Goal: Connect with others: Connect with others

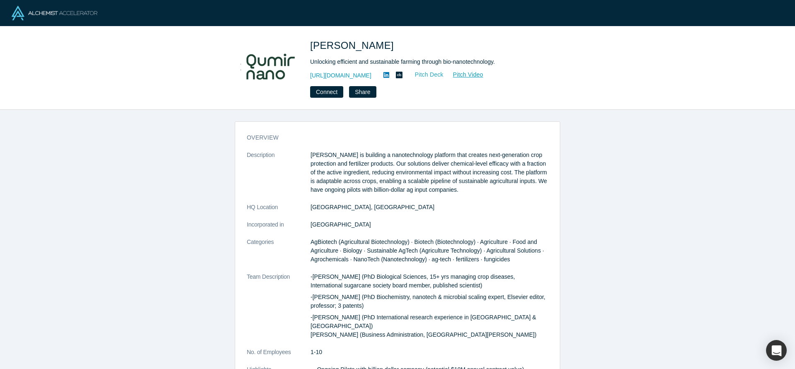
click at [442, 77] on link "Pitch Deck" at bounding box center [425, 75] width 38 height 10
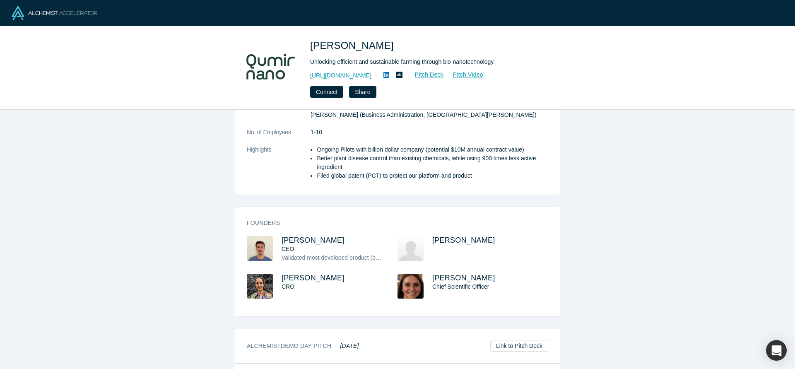
scroll to position [211, 0]
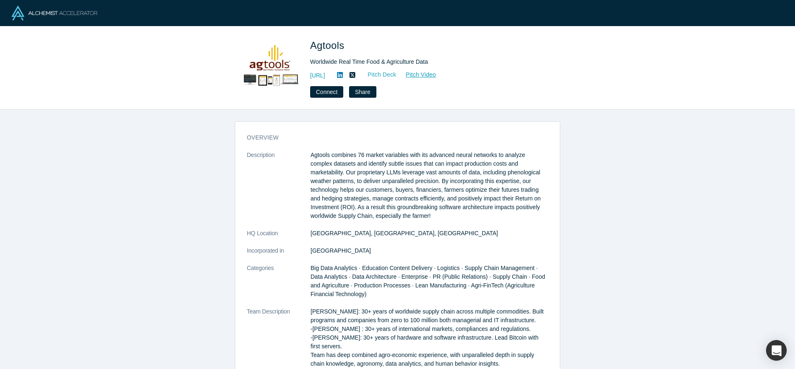
click at [397, 76] on link "Pitch Deck" at bounding box center [378, 75] width 38 height 10
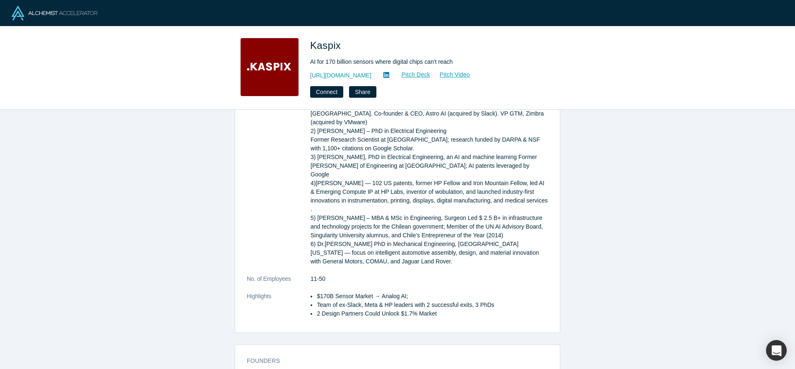
scroll to position [135, 0]
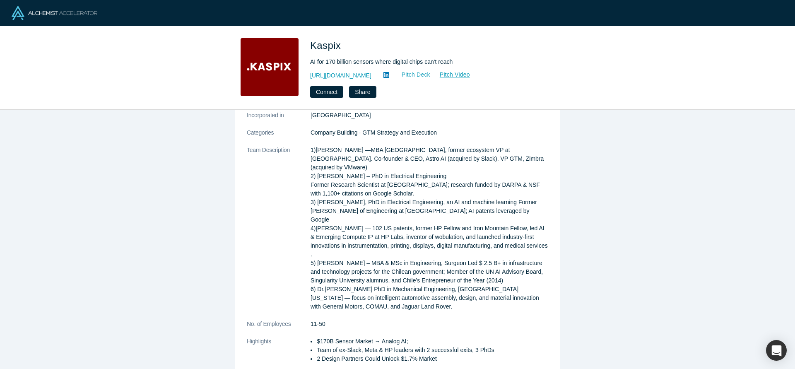
click at [402, 72] on link "Pitch Deck" at bounding box center [411, 75] width 38 height 10
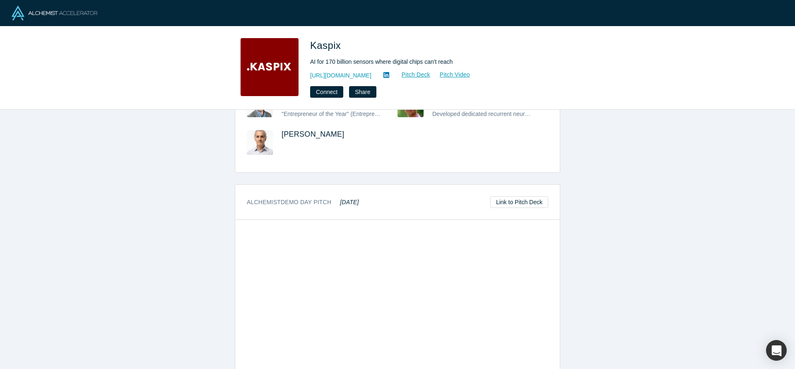
scroll to position [490, 0]
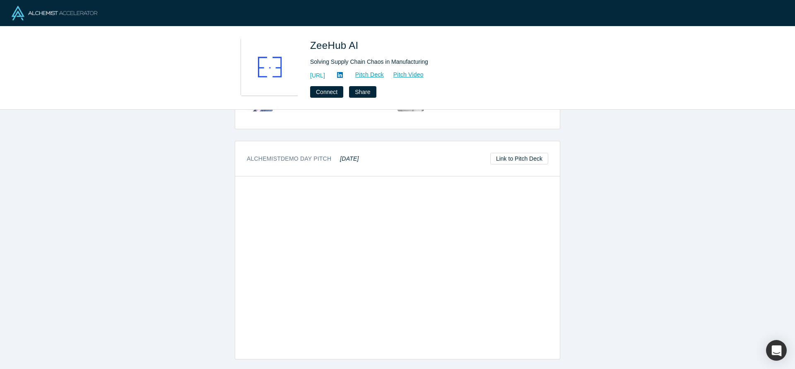
scroll to position [392, 0]
click at [384, 75] on link "Pitch Deck" at bounding box center [365, 75] width 38 height 10
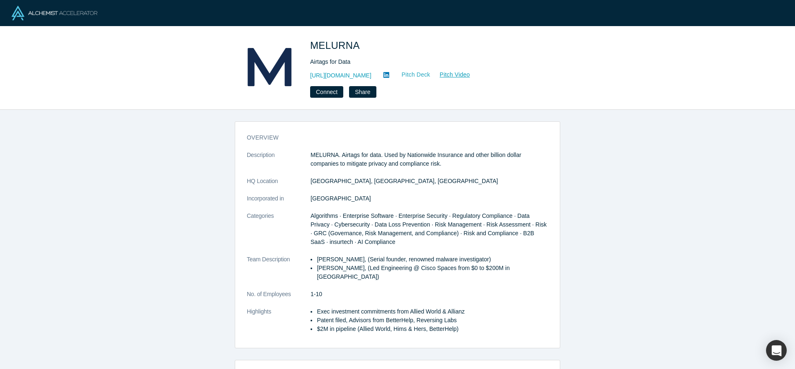
click at [430, 76] on link "Pitch Deck" at bounding box center [411, 75] width 38 height 10
click at [450, 75] on link "Pitch Video" at bounding box center [451, 75] width 40 height 10
click at [320, 90] on button "Connect" at bounding box center [326, 92] width 33 height 12
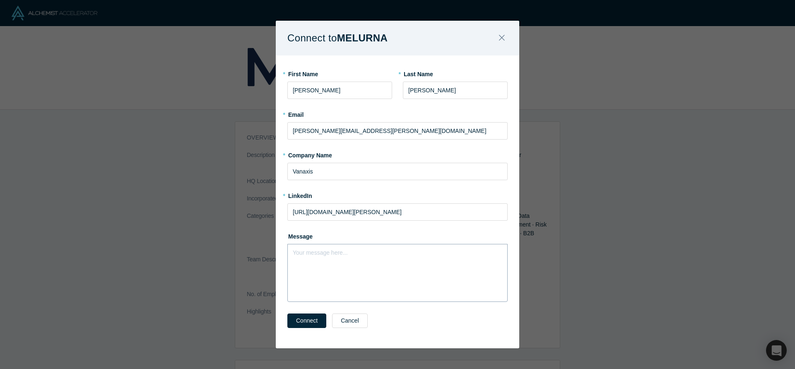
click at [348, 257] on div "Your message here..." at bounding box center [397, 273] width 220 height 58
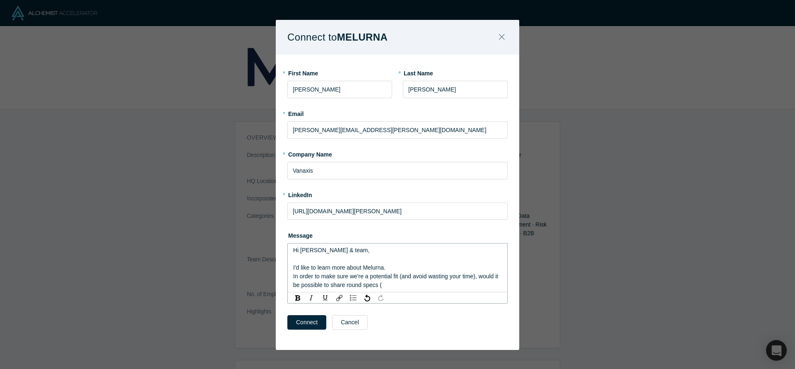
click at [324, 285] on span "In order to make sure we're a potential fit (and avoid wasting your time), woul…" at bounding box center [396, 280] width 207 height 15
click at [411, 284] on div "In order to make sure we're a potential fit (and avoid wasting your time), woul…" at bounding box center [397, 280] width 209 height 17
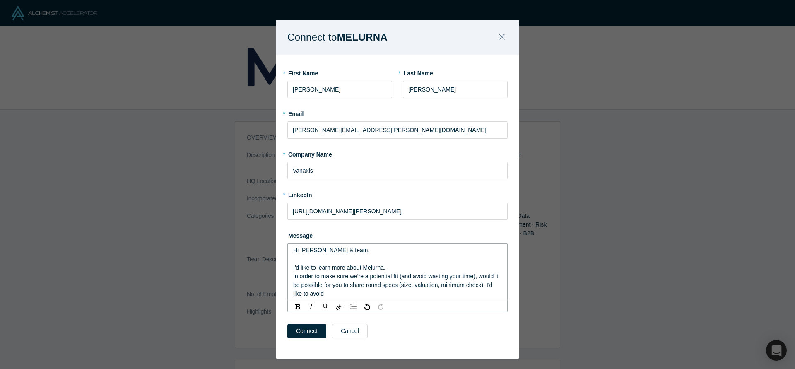
click at [408, 267] on div "I'd like to learn more about Melurna." at bounding box center [397, 267] width 209 height 9
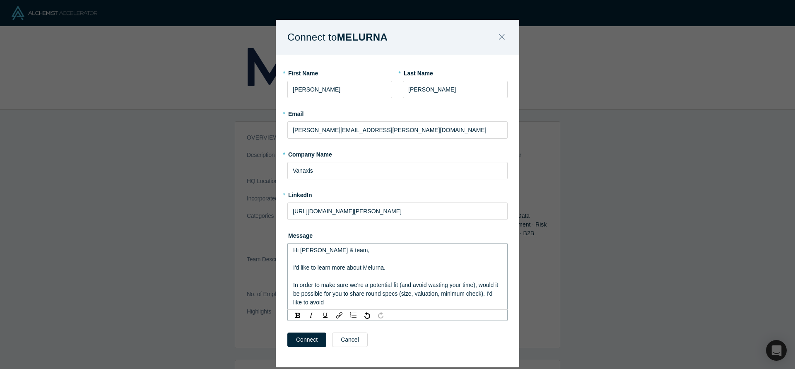
click at [357, 303] on div "In order to make sure we're a potential fit (and avoid wasting your time), woul…" at bounding box center [397, 294] width 209 height 26
drag, startPoint x: 372, startPoint y: 302, endPoint x: 288, endPoint y: 302, distance: 84.5
click at [288, 302] on div "Hi Sam & team, I'd like to learn more about Melurna. In order to make sure we'r…" at bounding box center [397, 276] width 220 height 67
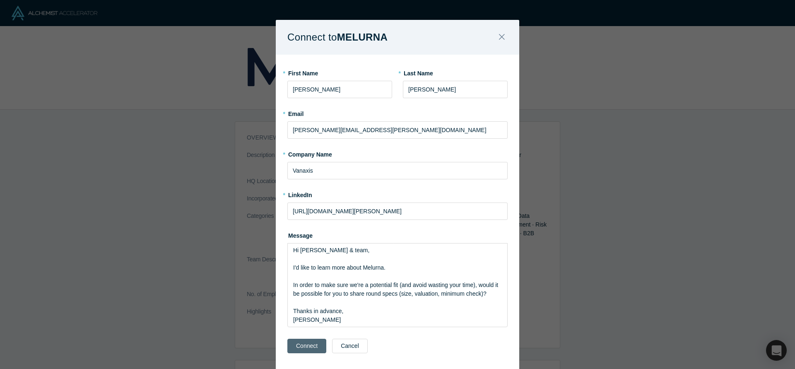
click at [308, 360] on div "Connect Cancel" at bounding box center [397, 353] width 220 height 35
click at [306, 349] on button "Connect" at bounding box center [306, 346] width 39 height 14
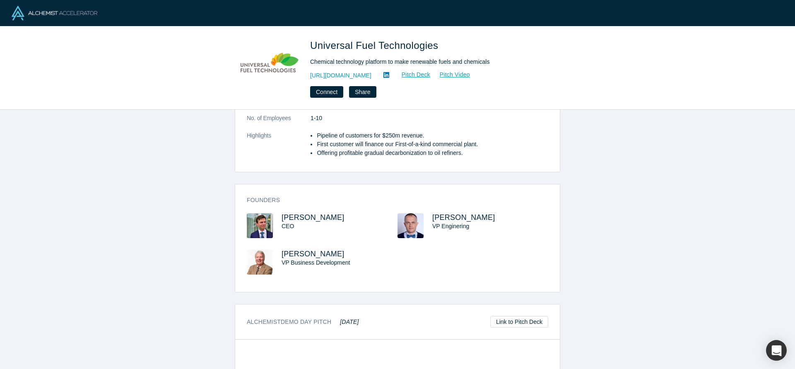
scroll to position [173, 0]
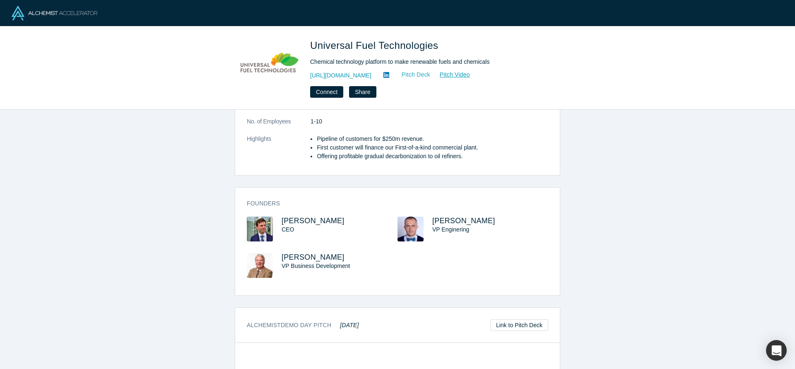
click at [398, 72] on link "Pitch Deck" at bounding box center [411, 75] width 38 height 10
